Goal: Find contact information: Find contact information

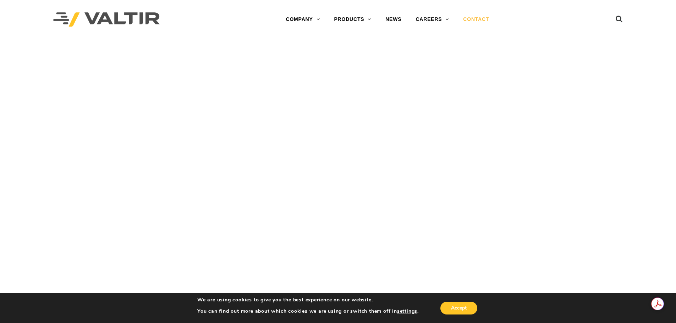
click at [471, 20] on link "CONTACT" at bounding box center [476, 19] width 40 height 14
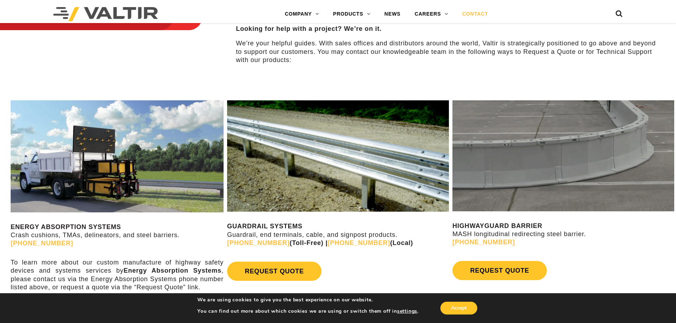
scroll to position [414, 0]
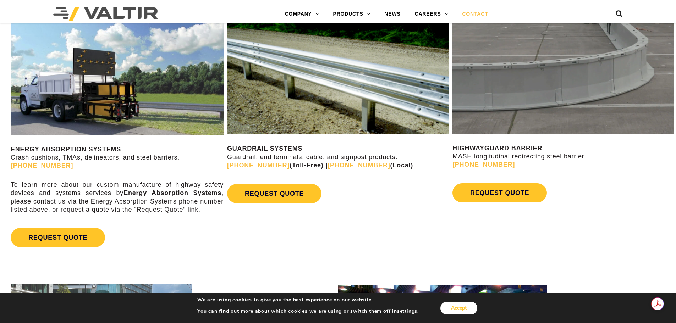
click at [457, 308] on button "Accept" at bounding box center [459, 308] width 37 height 13
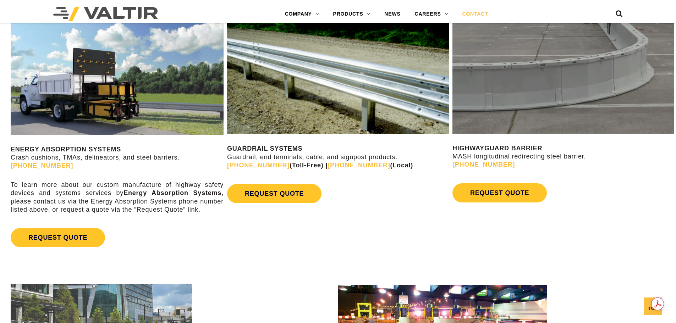
scroll to position [828, 0]
